Goal: Task Accomplishment & Management: Use online tool/utility

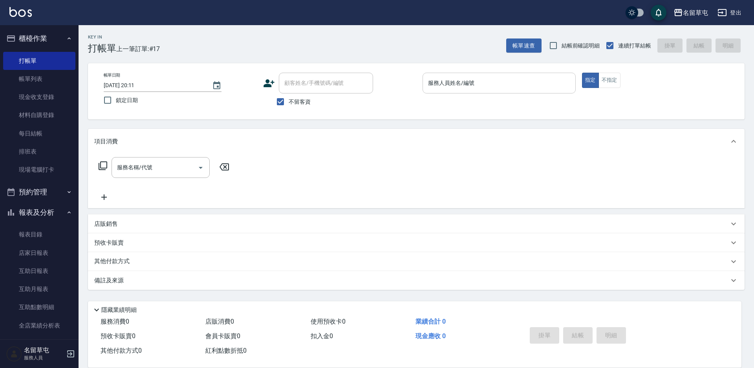
click at [462, 91] on div "服務人員姓名/編號" at bounding box center [499, 83] width 153 height 21
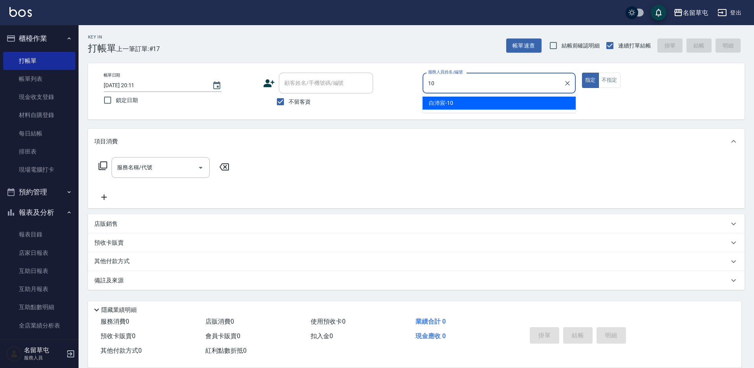
type input "[PERSON_NAME]-10"
type button "true"
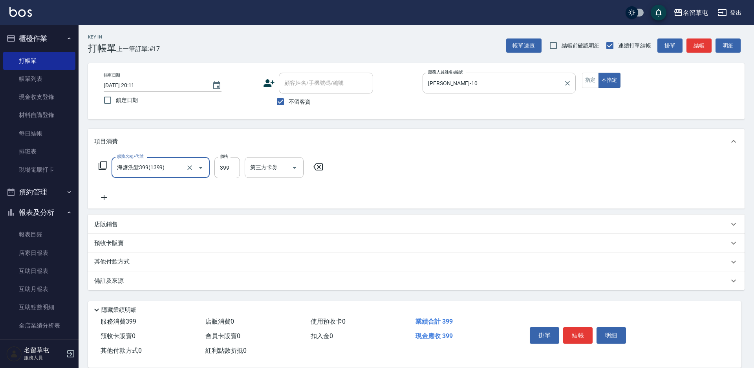
type input "海鹽洗髮399(1399)"
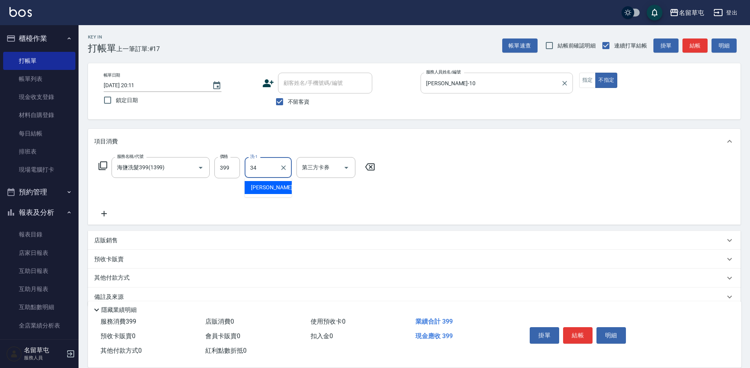
type input "[PERSON_NAME]-34"
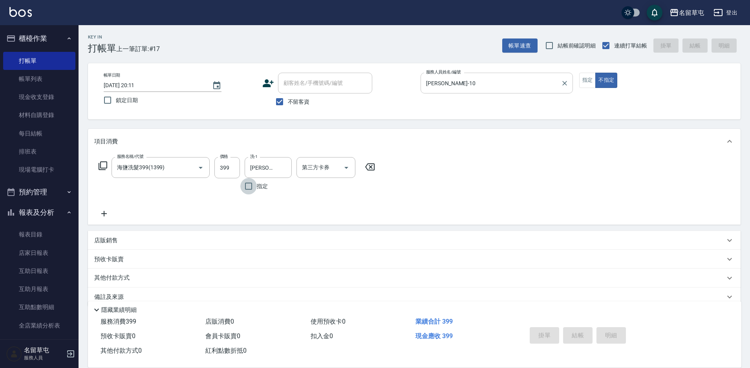
type input "[DATE] 20:13"
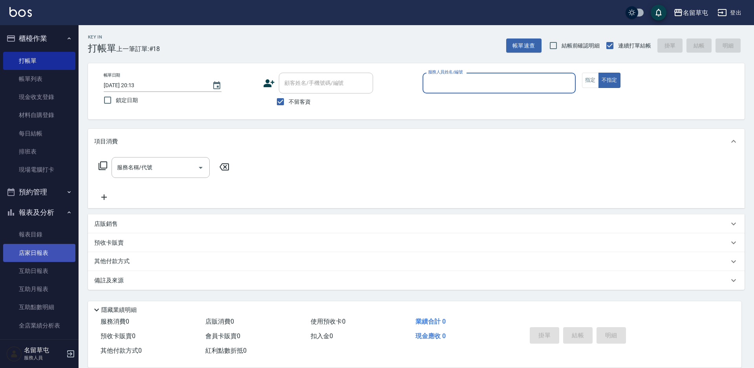
click at [41, 257] on link "店家日報表" at bounding box center [39, 253] width 72 height 18
